Goal: Task Accomplishment & Management: Use online tool/utility

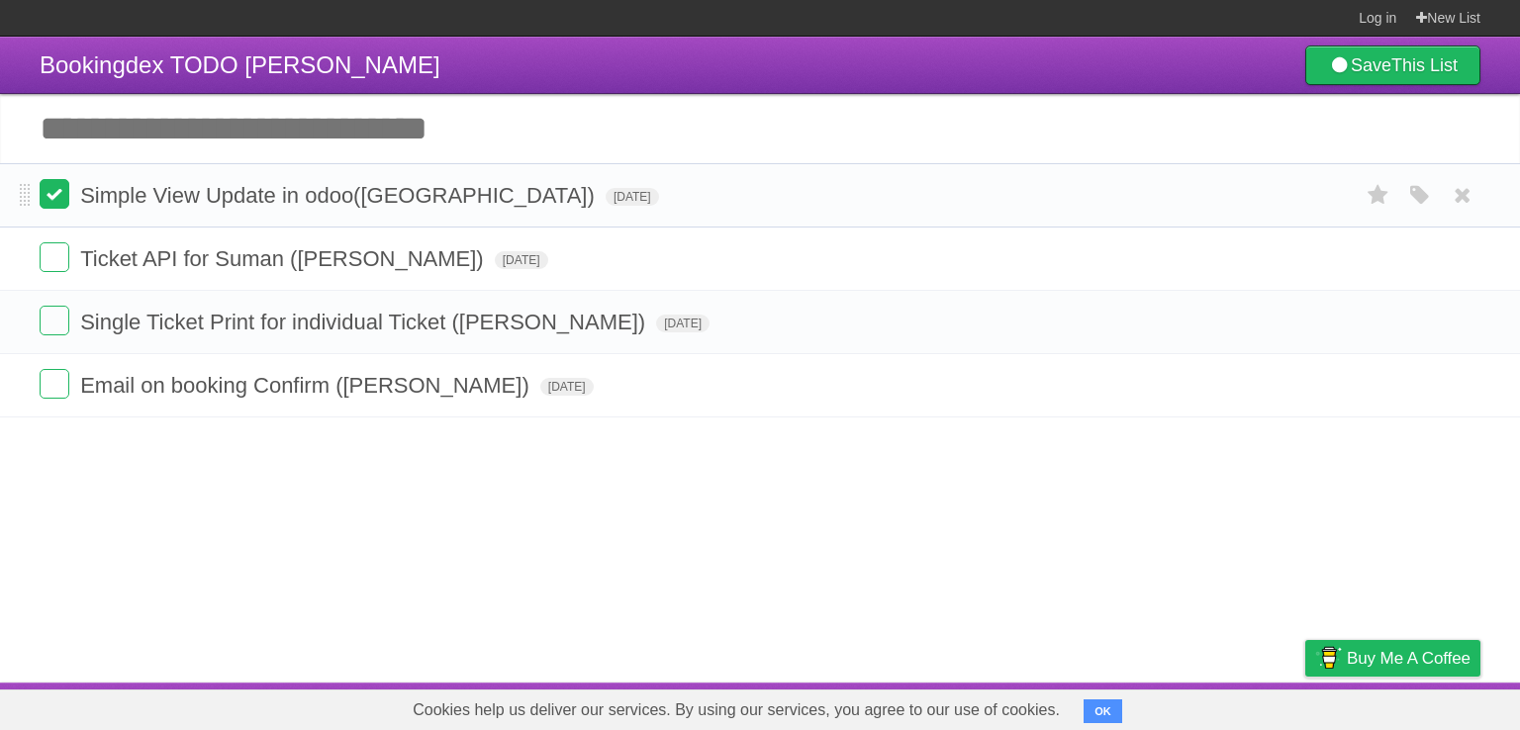
click at [63, 191] on label at bounding box center [55, 194] width 30 height 30
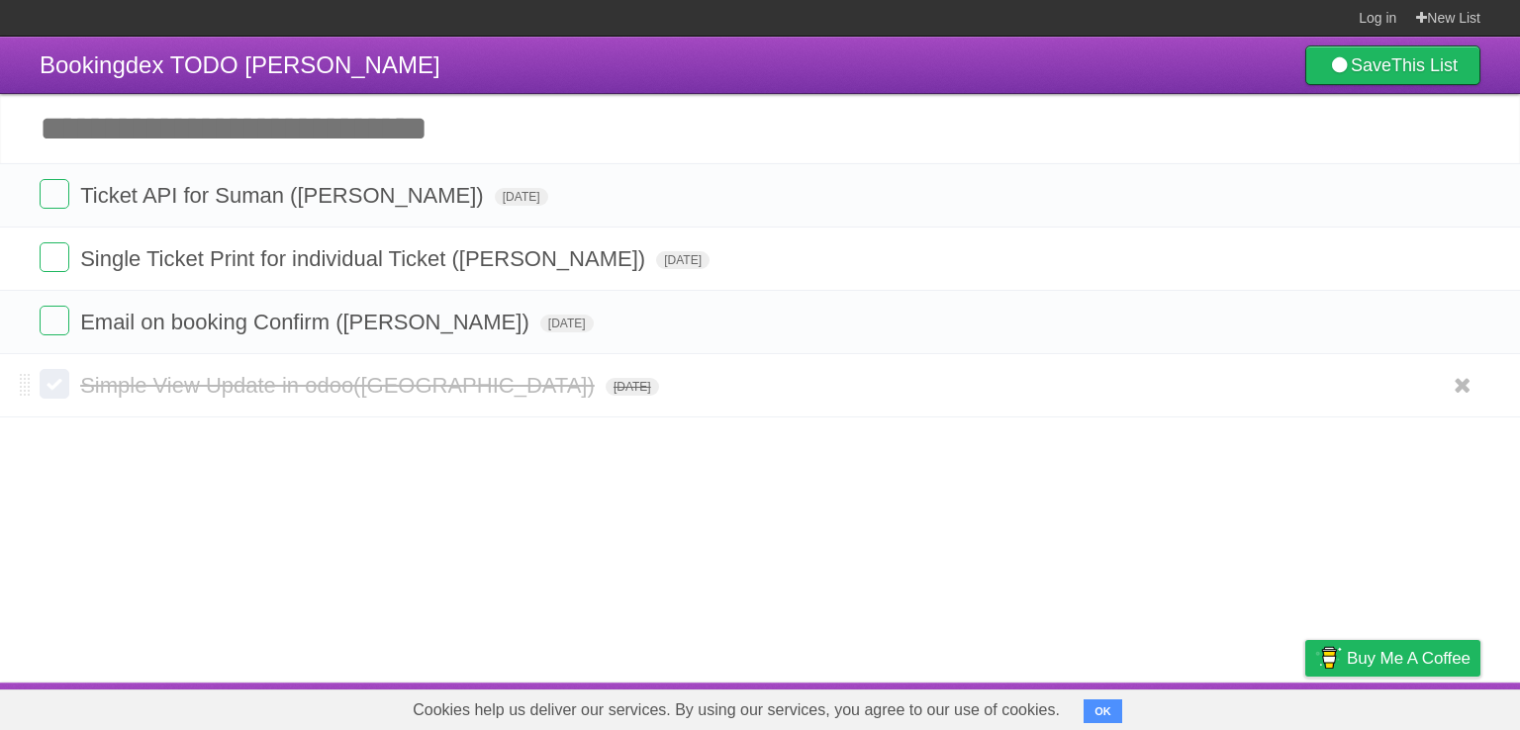
click at [60, 379] on label at bounding box center [55, 384] width 30 height 30
